Goal: Information Seeking & Learning: Find specific fact

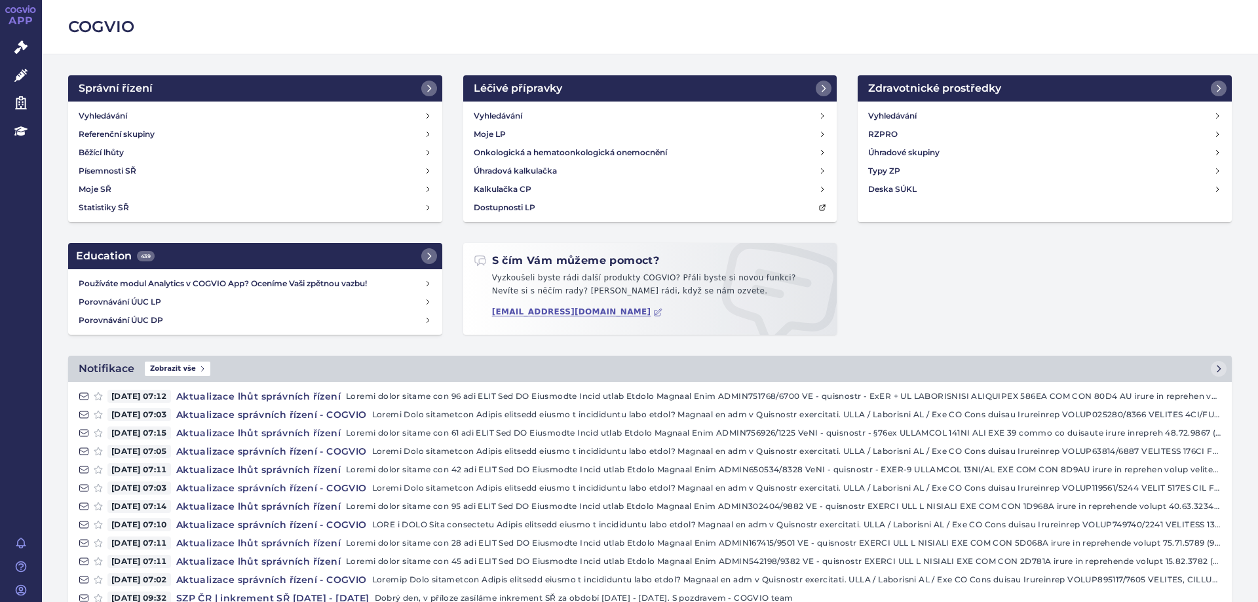
click at [115, 106] on div "Vyhledávání Referenční skupiny Běžící lhůty Písemnosti SŘ Moje SŘ Statistiky SŘ" at bounding box center [255, 162] width 374 height 121
click at [117, 110] on h4 "Vyhledávání" at bounding box center [103, 115] width 48 height 13
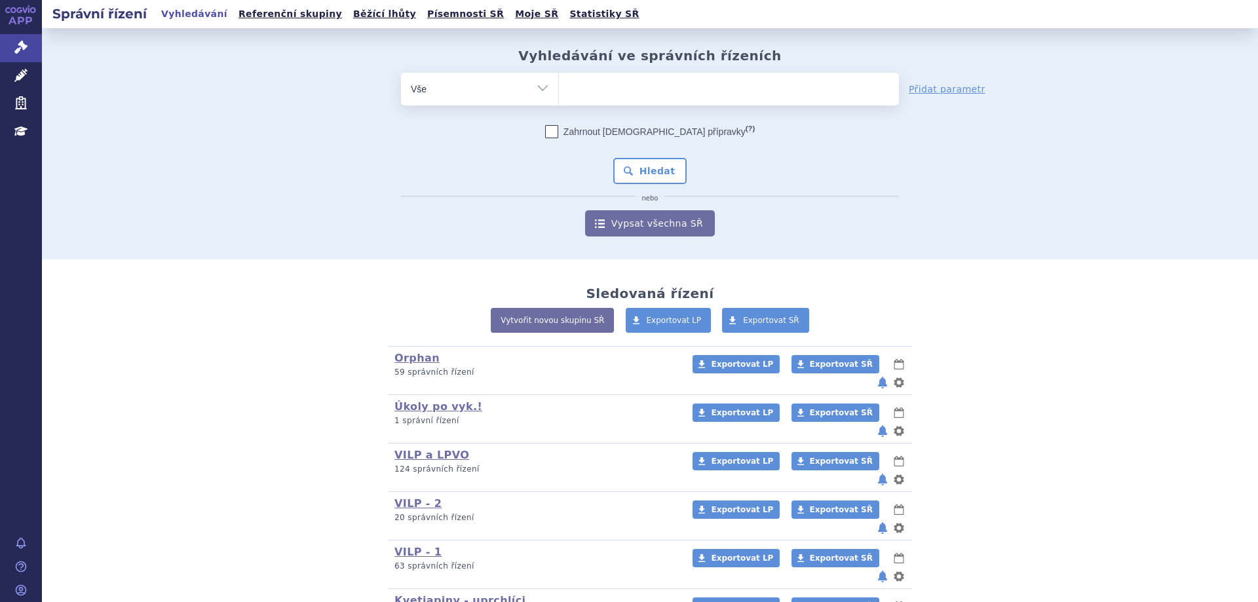
click at [569, 84] on input "search" at bounding box center [572, 87] width 7 height 16
type input "se"
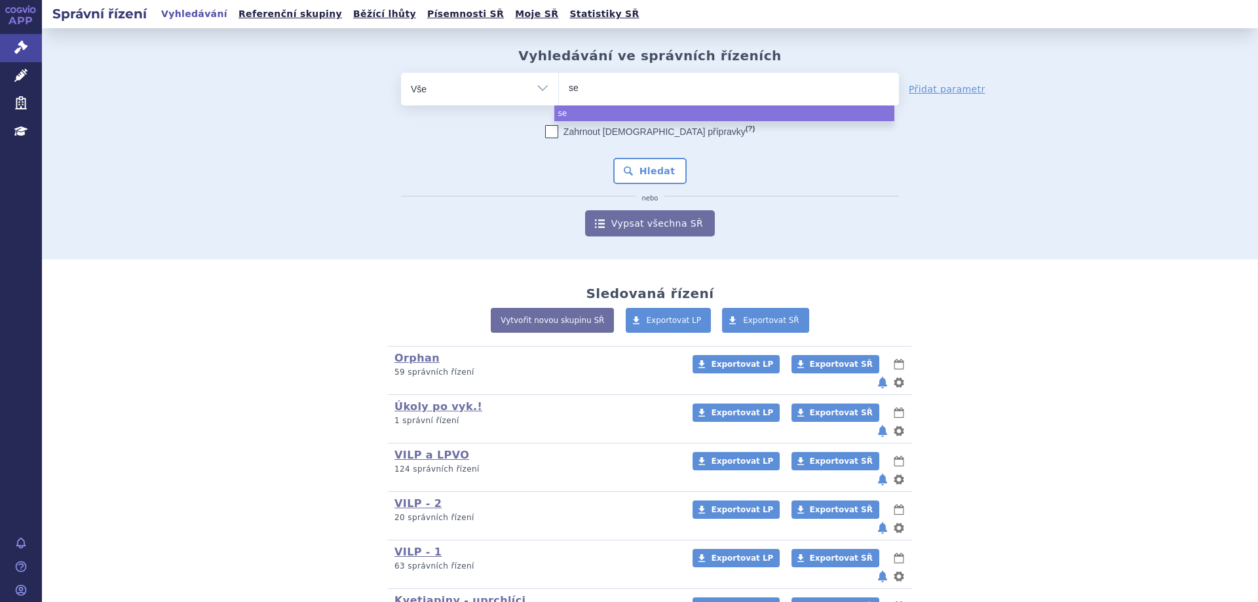
type input "s"
type input "sk"
type input "sky"
type input "skyc"
type input "skycl"
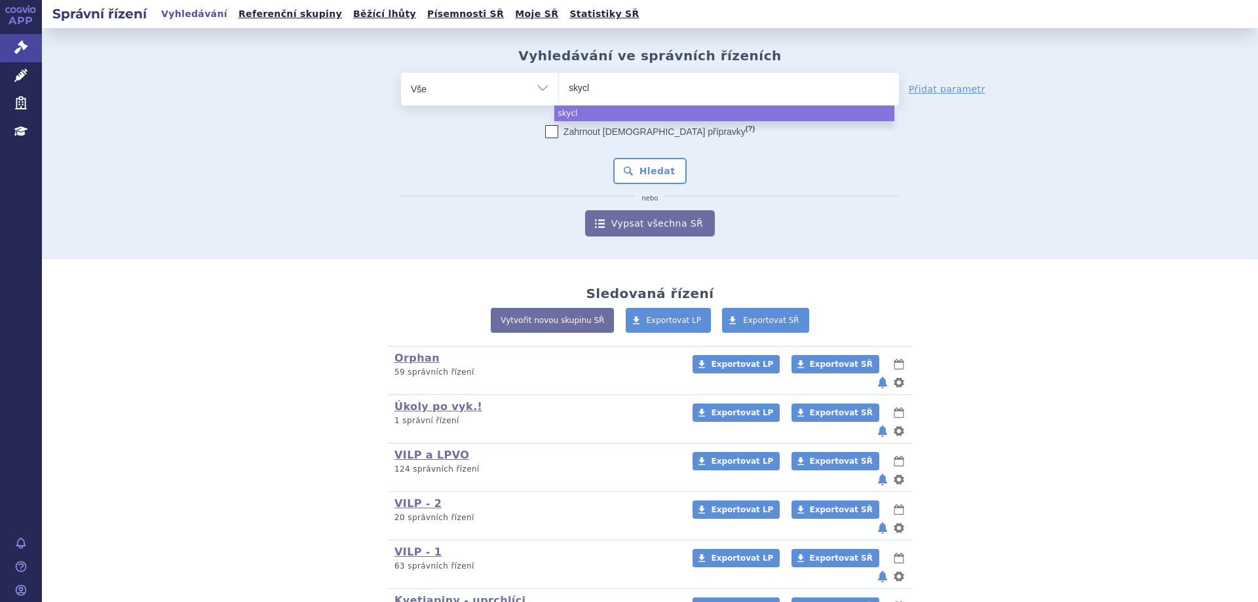
type input "skycla"
type input "skyclar"
type input "skyclary"
type input "skyclarys"
select select "skyclarys"
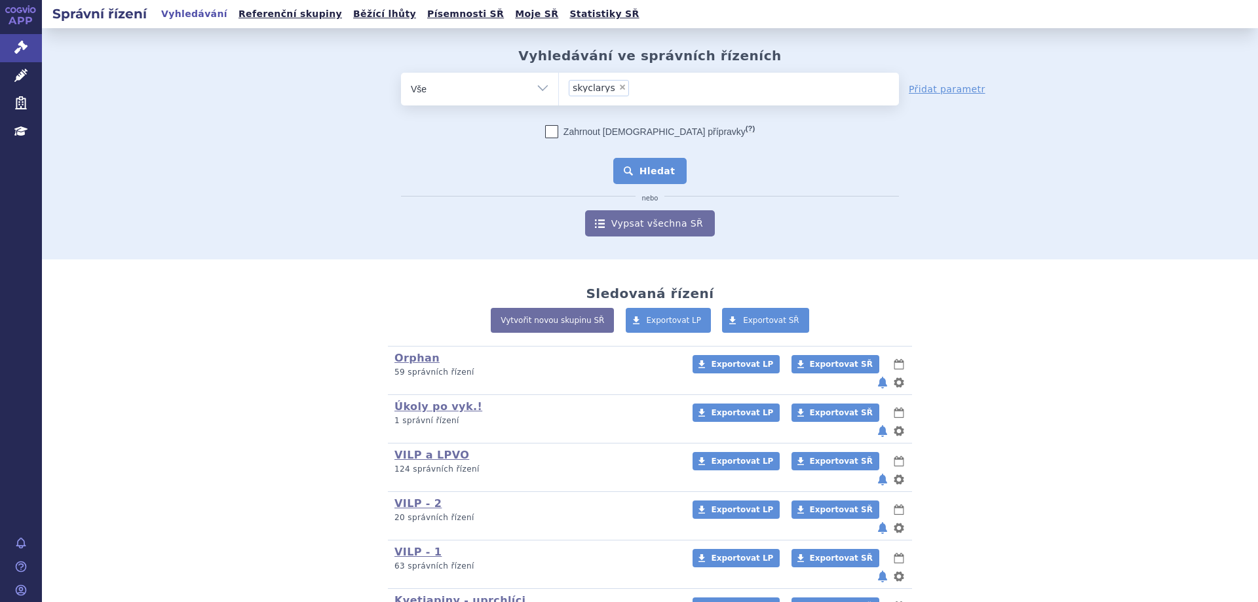
click at [663, 174] on button "Hledat" at bounding box center [650, 171] width 74 height 26
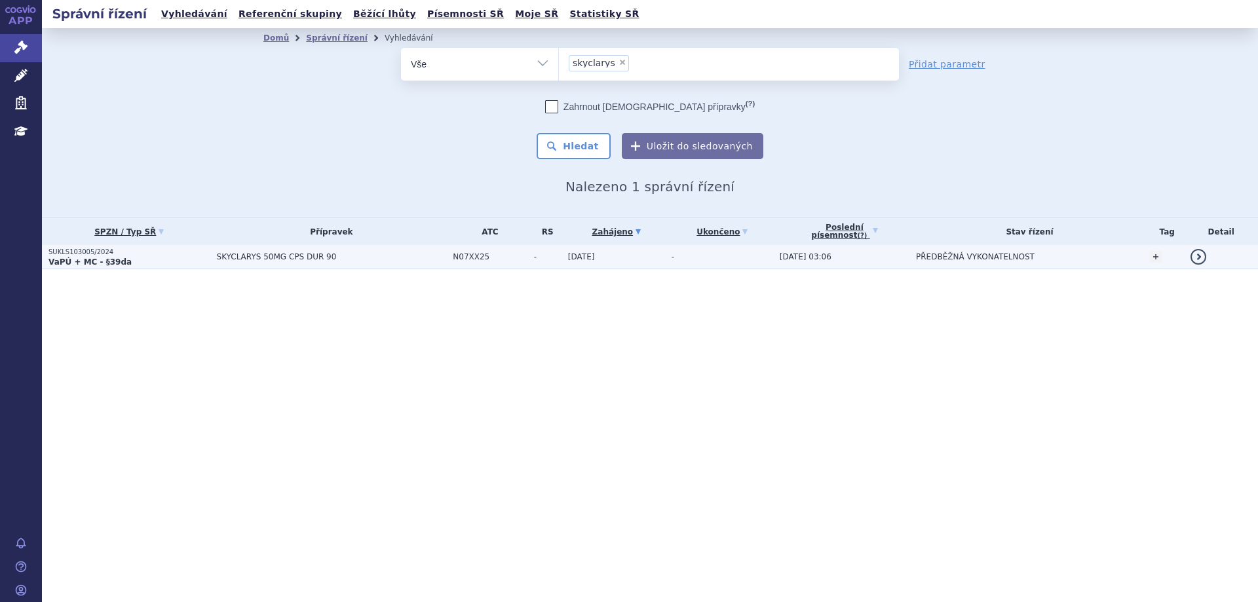
click at [248, 250] on td "SKYCLARYS 50MG CPS DUR 90" at bounding box center [328, 257] width 237 height 24
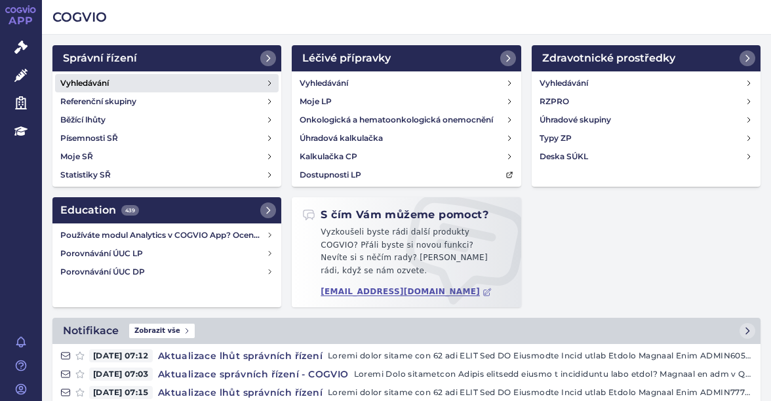
click at [144, 76] on link "Vyhledávání" at bounding box center [166, 83] width 223 height 18
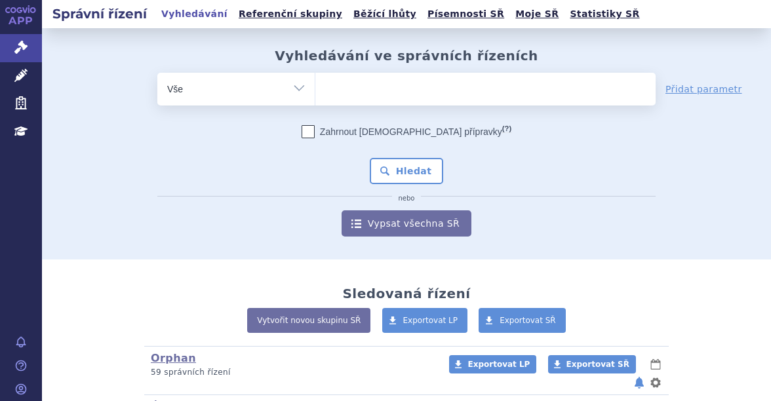
click at [360, 88] on ul at bounding box center [485, 87] width 340 height 28
click at [315, 88] on select at bounding box center [315, 88] width 1 height 33
type input "be"
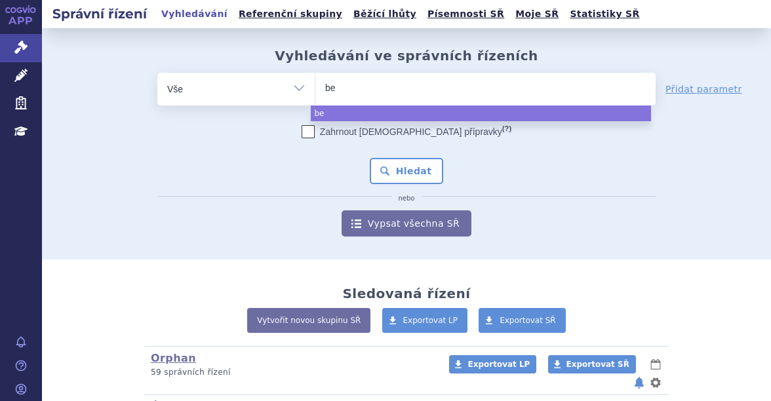
type input "bey"
type input "beyf"
type input "beyfor"
type input "beyfort"
type input "beyfortus"
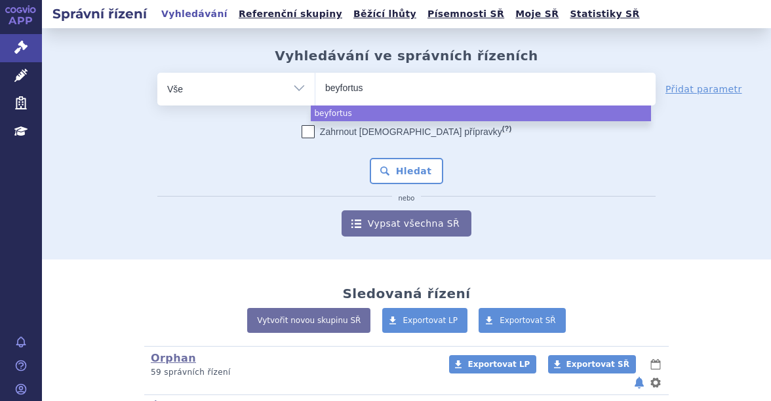
select select "beyfortus"
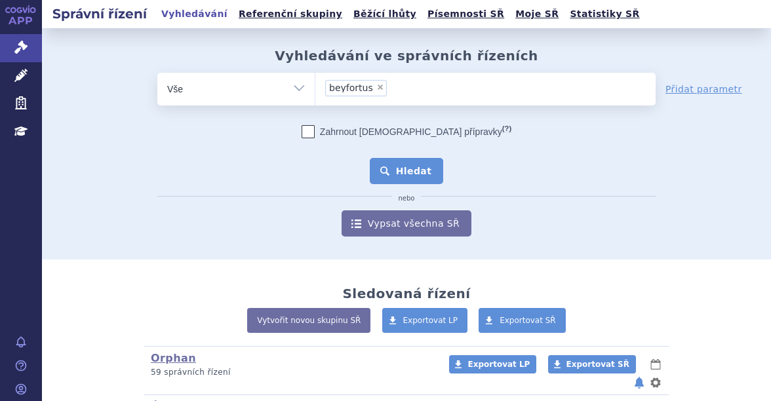
click at [427, 183] on button "Hledat" at bounding box center [407, 171] width 74 height 26
